Goal: Information Seeking & Learning: Learn about a topic

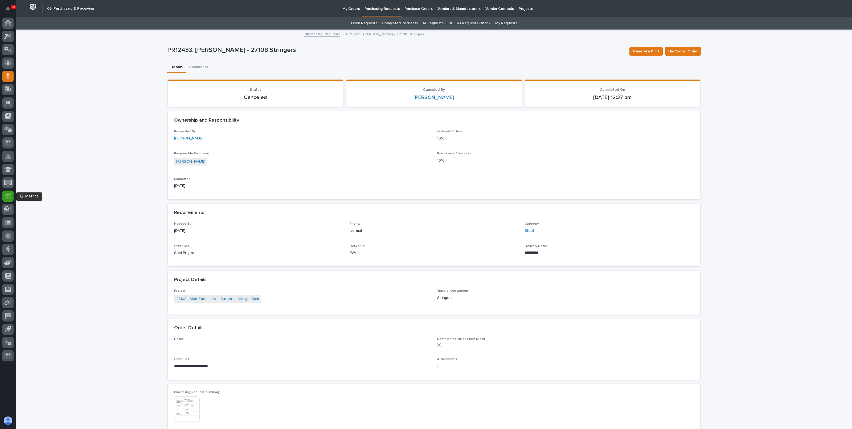
click at [8, 196] on icon at bounding box center [8, 196] width 6 height 6
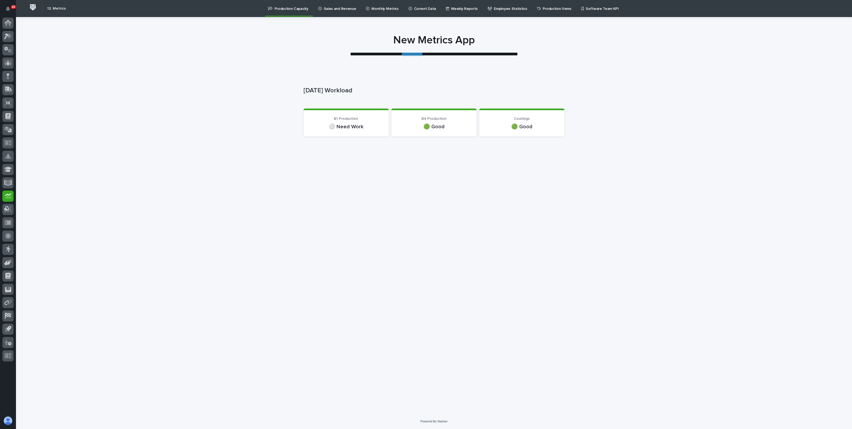
click at [415, 52] on link "**********" at bounding box center [412, 54] width 20 height 5
click at [235, 118] on div "Loading... Saving… Loading... Saving… [DATE] Workload [DATE] Workload Sorry, th…" at bounding box center [434, 242] width 836 height 344
click at [9, 196] on icon at bounding box center [8, 196] width 6 height 6
click at [547, 13] on link "Production Items" at bounding box center [554, 8] width 37 height 17
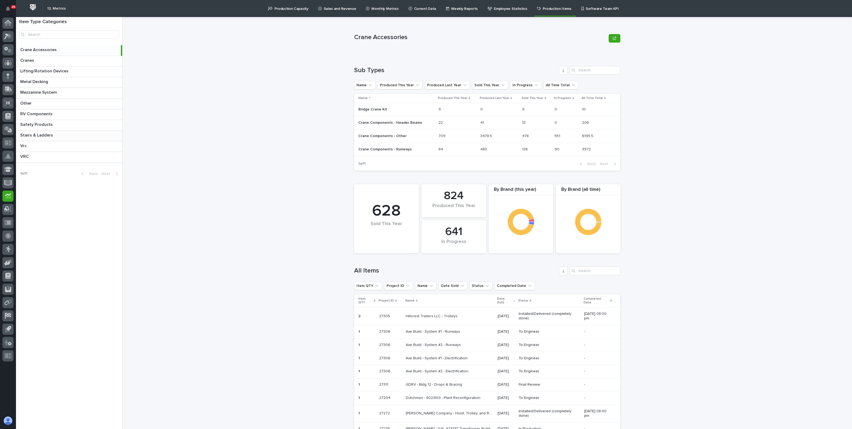
click at [37, 136] on p "Stairs & Ladders" at bounding box center [37, 135] width 34 height 6
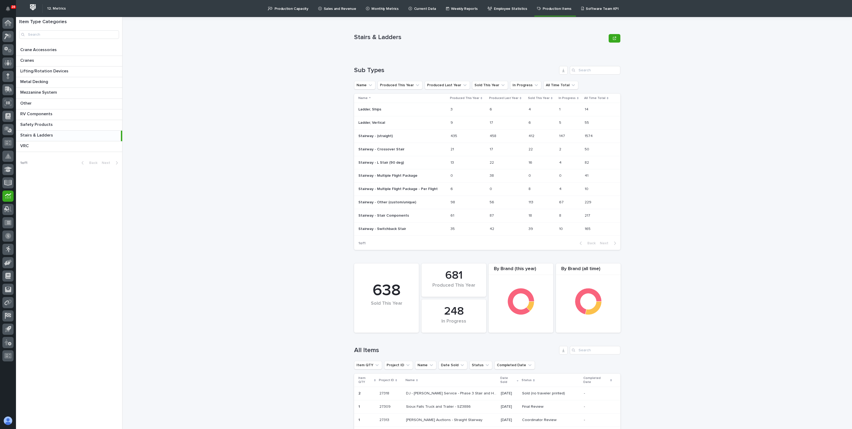
click at [274, 116] on div "Stairs & Ladders Stairs & Ladders Sorry, there was an error saving your record.…" at bounding box center [490, 223] width 723 height 412
